Goal: Consume media (video, audio)

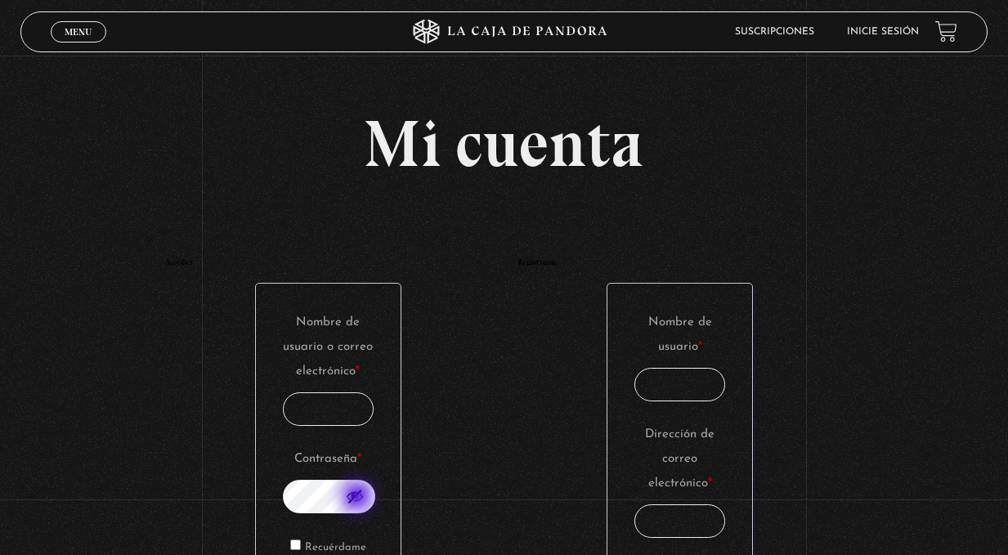
type input "katebarboza@hotmail.com"
click at [358, 497] on button "Mostrar contraseña" at bounding box center [355, 496] width 18 height 18
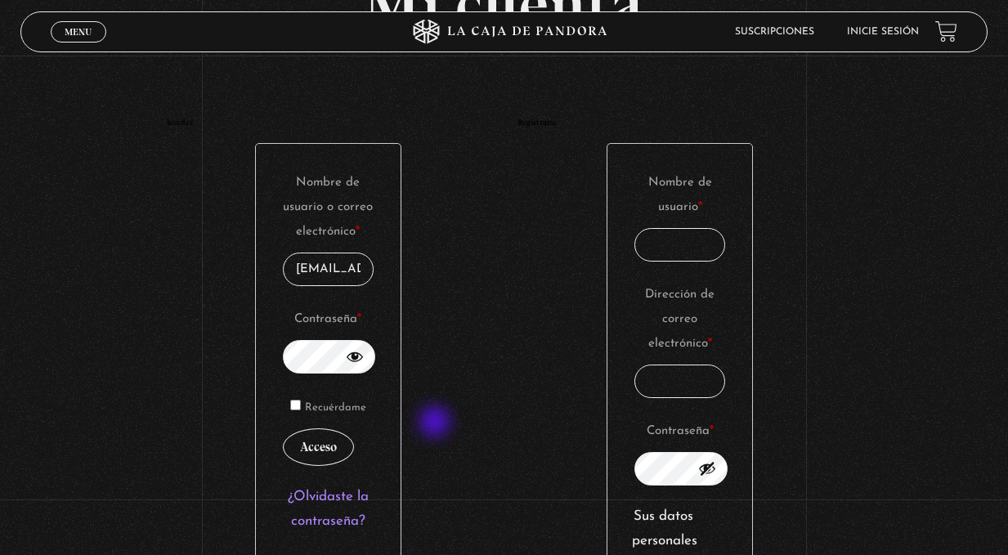
scroll to position [244, 0]
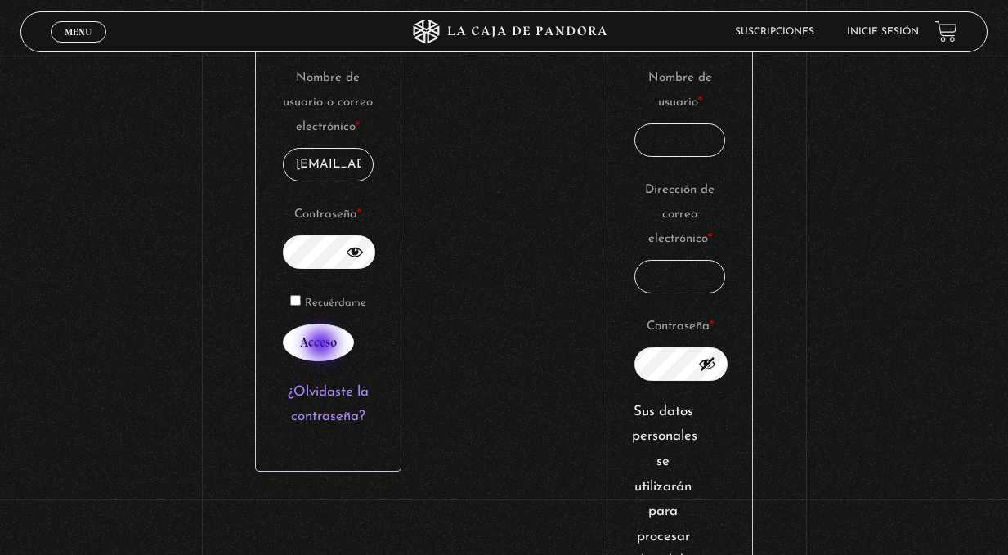
click at [323, 347] on button "Acceso" at bounding box center [318, 343] width 71 height 38
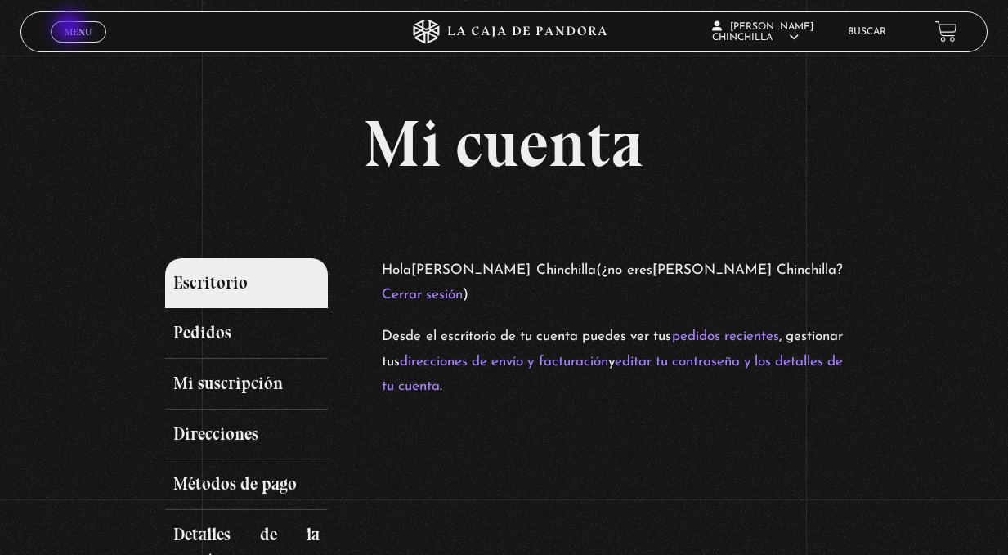
click at [71, 29] on span "Menu" at bounding box center [78, 32] width 27 height 10
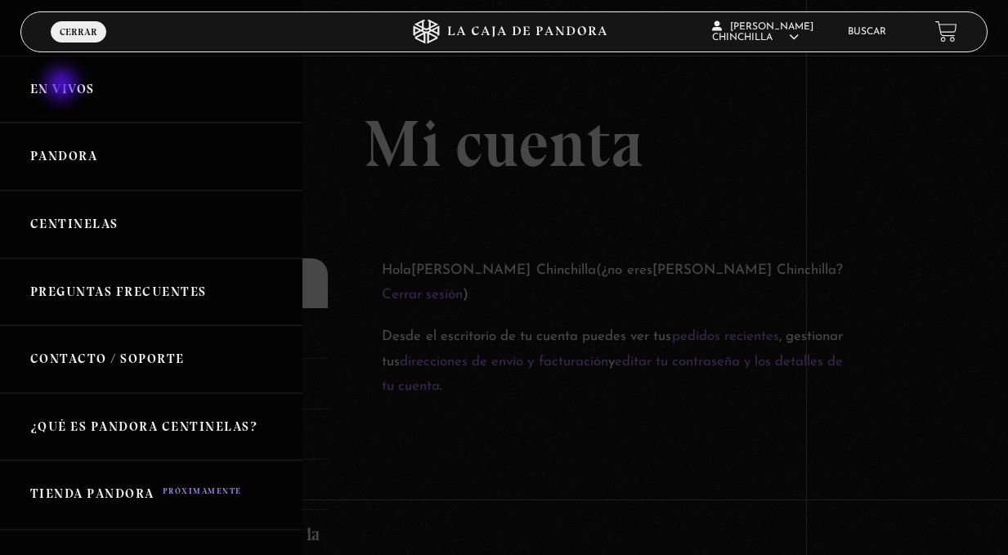
click at [63, 86] on link "En vivos" at bounding box center [151, 90] width 302 height 68
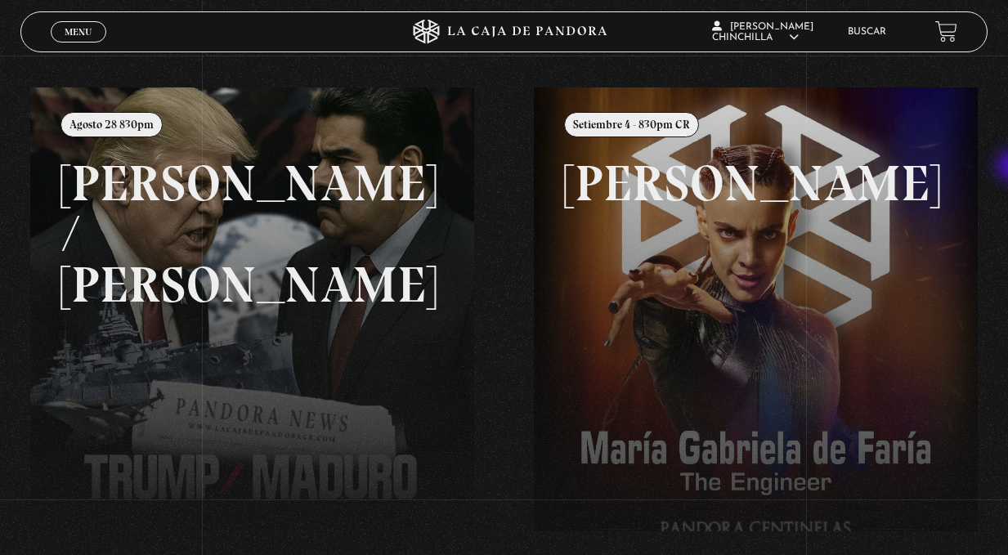
scroll to position [164, 0]
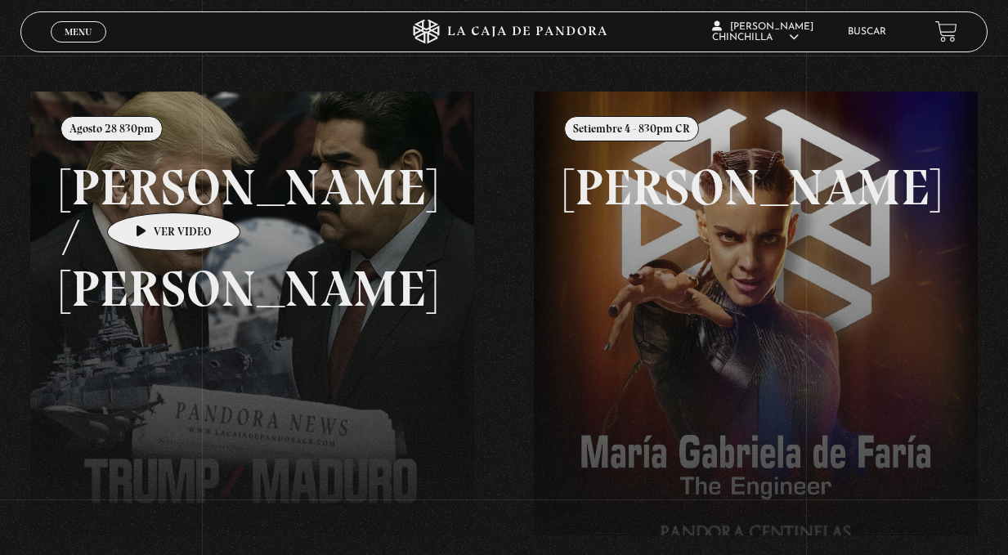
click at [148, 188] on link at bounding box center [534, 369] width 1008 height 555
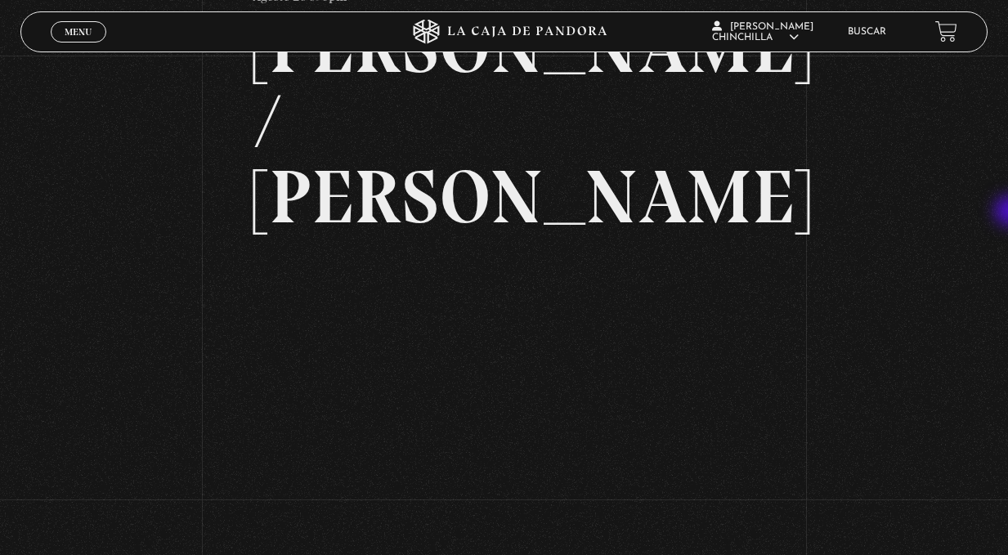
scroll to position [140, 0]
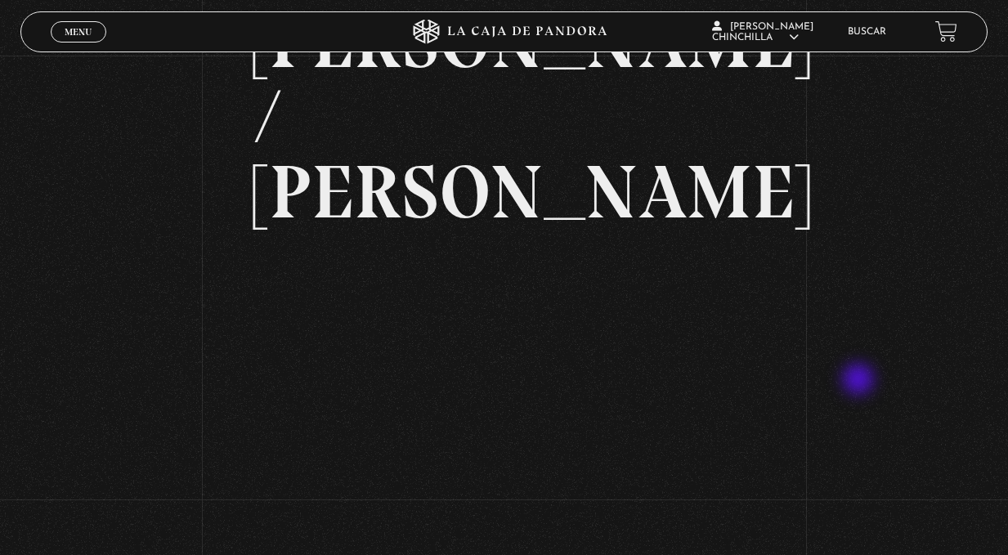
click at [860, 381] on div "Volver Agosto 28 830pm Trump / Maduro" at bounding box center [504, 243] width 1008 height 654
